Goal: Complete application form

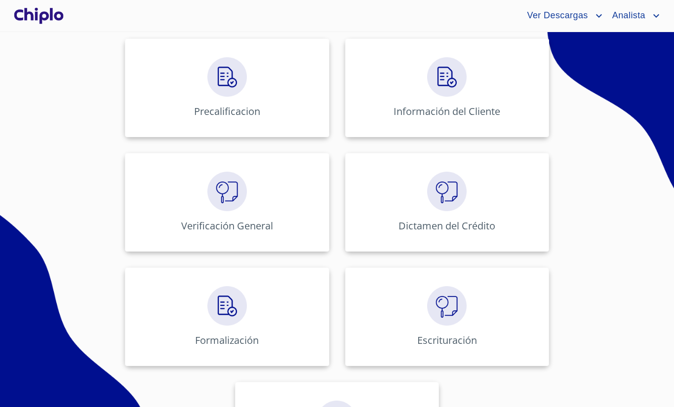
scroll to position [366, 0]
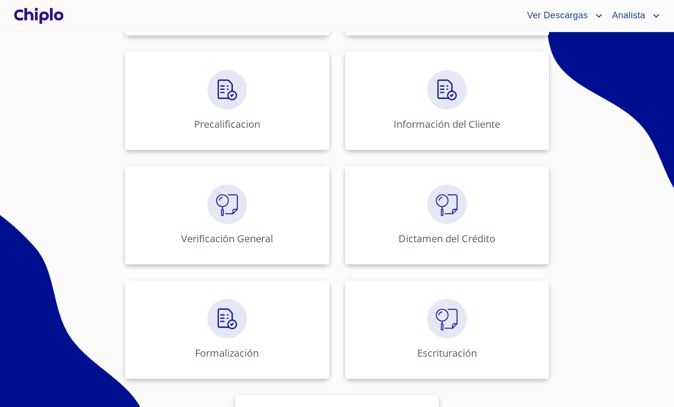
click at [94, 232] on div "Administración de Créditos Leads Agentes Inmobiliarios Desarrolladores Precalif…" at bounding box center [337, 157] width 612 height 687
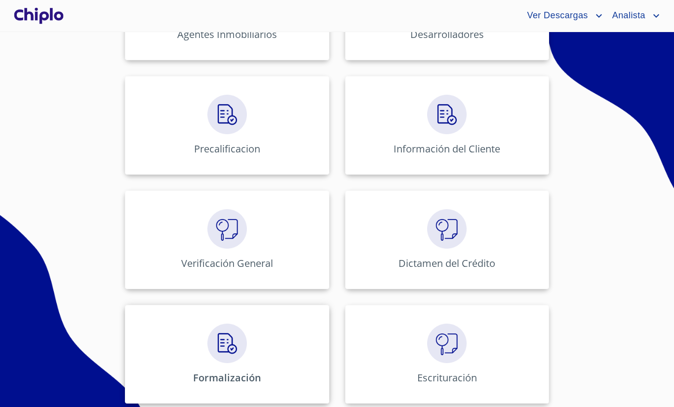
scroll to position [420, 0]
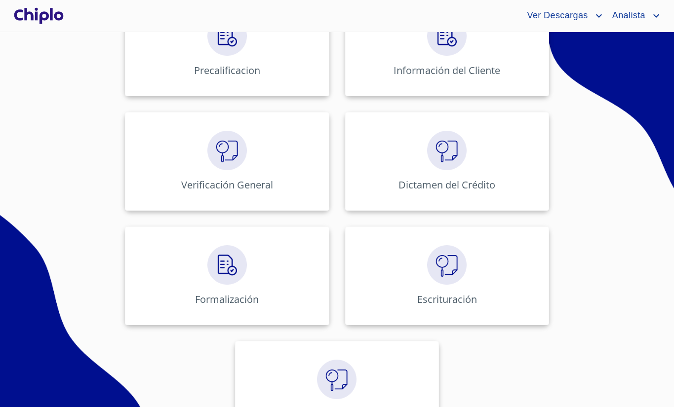
click at [100, 225] on div "Administración de Créditos Leads Agentes Inmobiliarios Desarrolladores Precalif…" at bounding box center [337, 103] width 612 height 687
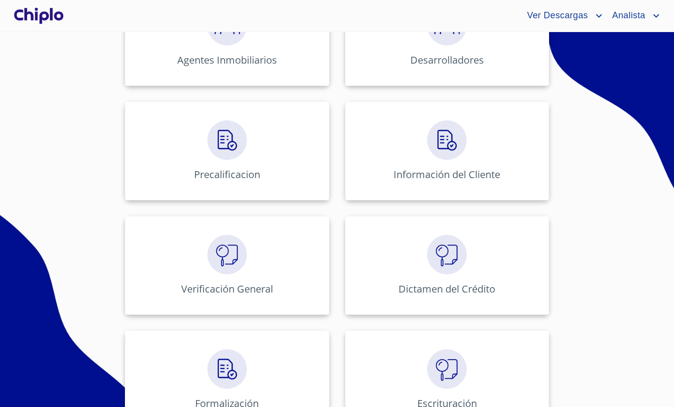
scroll to position [285, 0]
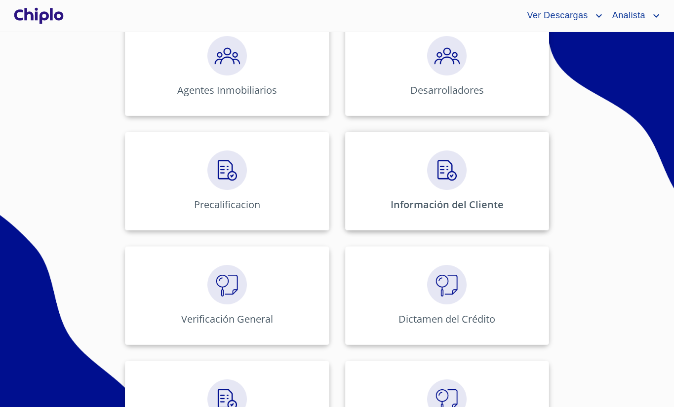
click at [381, 199] on div "Información del Cliente" at bounding box center [447, 181] width 204 height 99
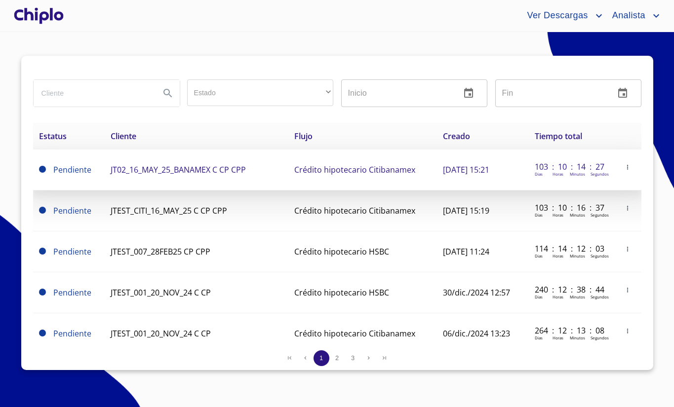
click at [175, 173] on span "JT02_16_MAY_25_BANAMEX C CP CPP" at bounding box center [178, 169] width 135 height 11
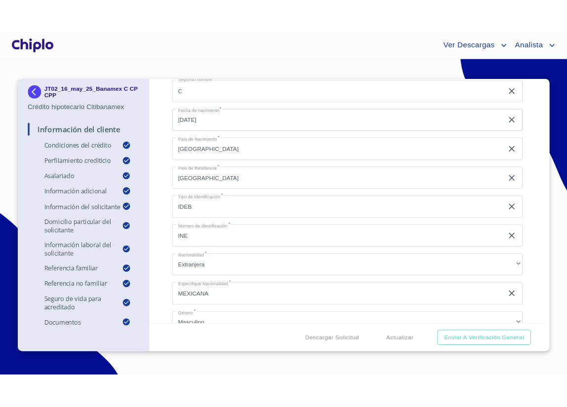
scroll to position [1028, 0]
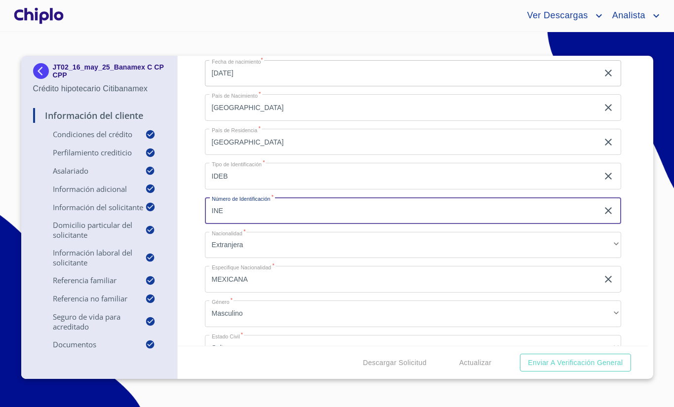
click at [243, 212] on input "INE" at bounding box center [402, 211] width 394 height 27
click at [205, 213] on input "INEE" at bounding box center [402, 211] width 394 height 27
type input "INEE"
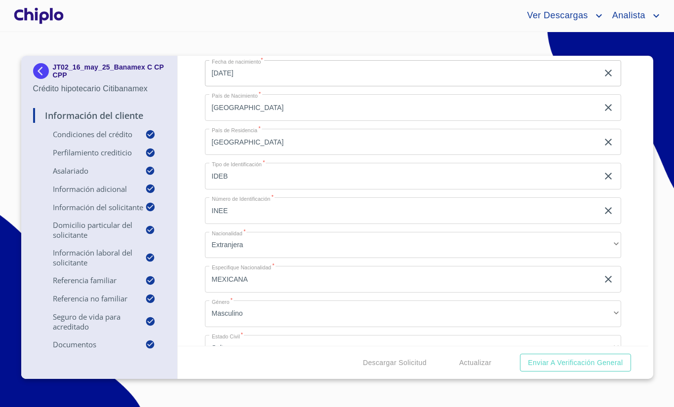
click at [196, 214] on div "Información del Cliente Condiciones del Crédito Selecciona tu producto   * Adqu…" at bounding box center [413, 201] width 471 height 290
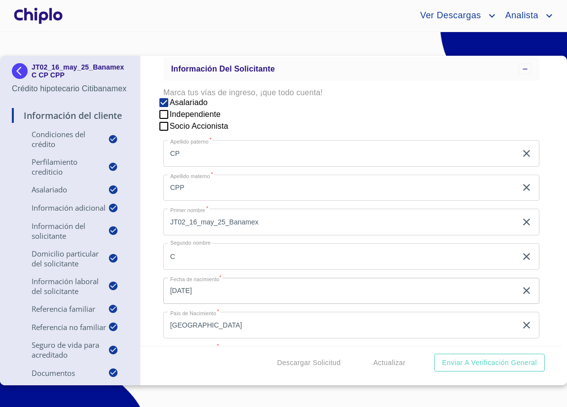
scroll to position [759, 0]
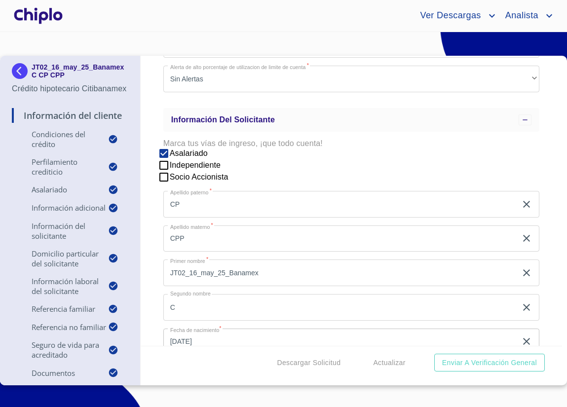
click at [187, 25] on div "Ver Descargas Analista" at bounding box center [283, 16] width 567 height 32
